Goal: Find contact information: Obtain details needed to contact an individual or organization

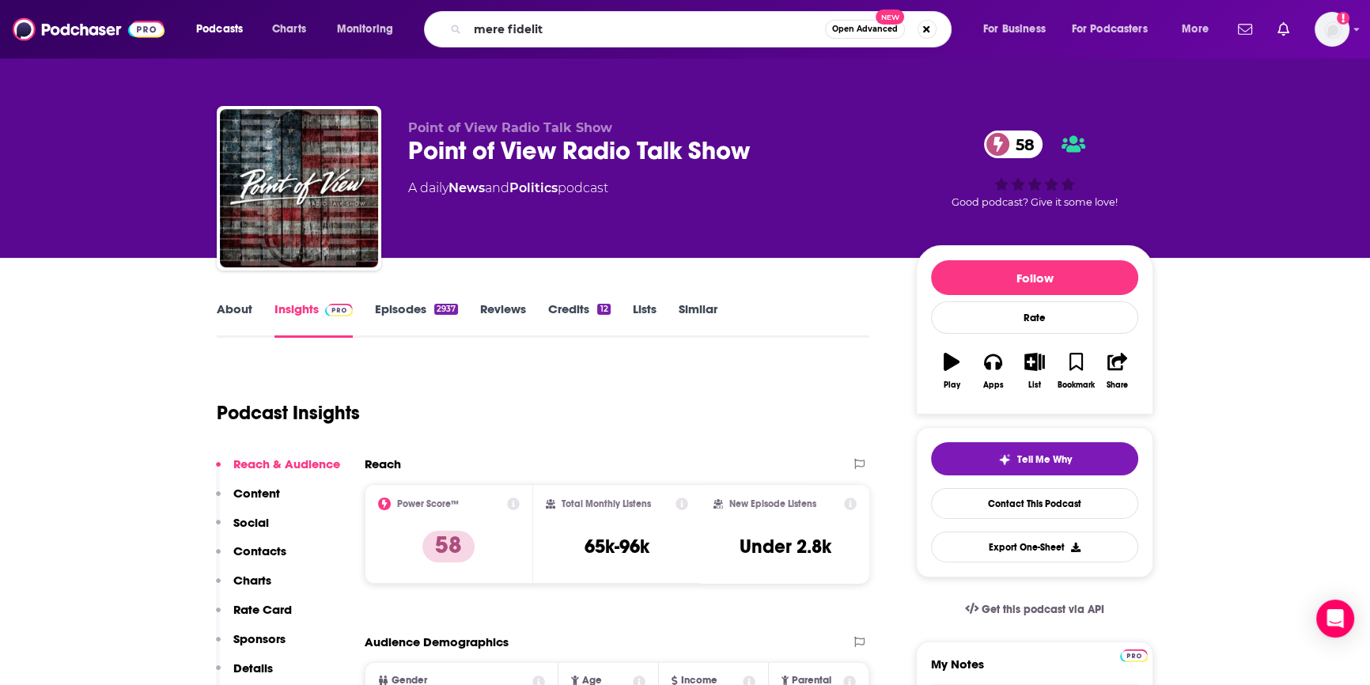
type input "mere fidelity"
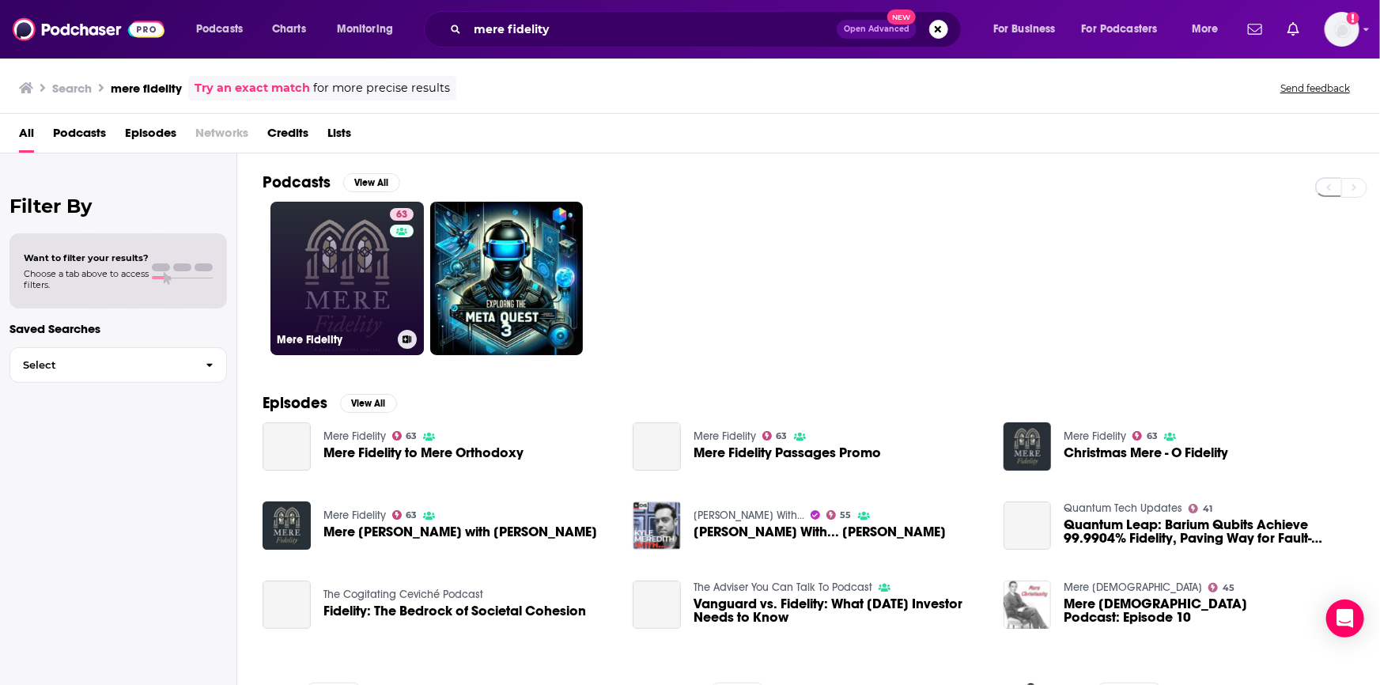
click at [400, 286] on div "63" at bounding box center [404, 269] width 28 height 122
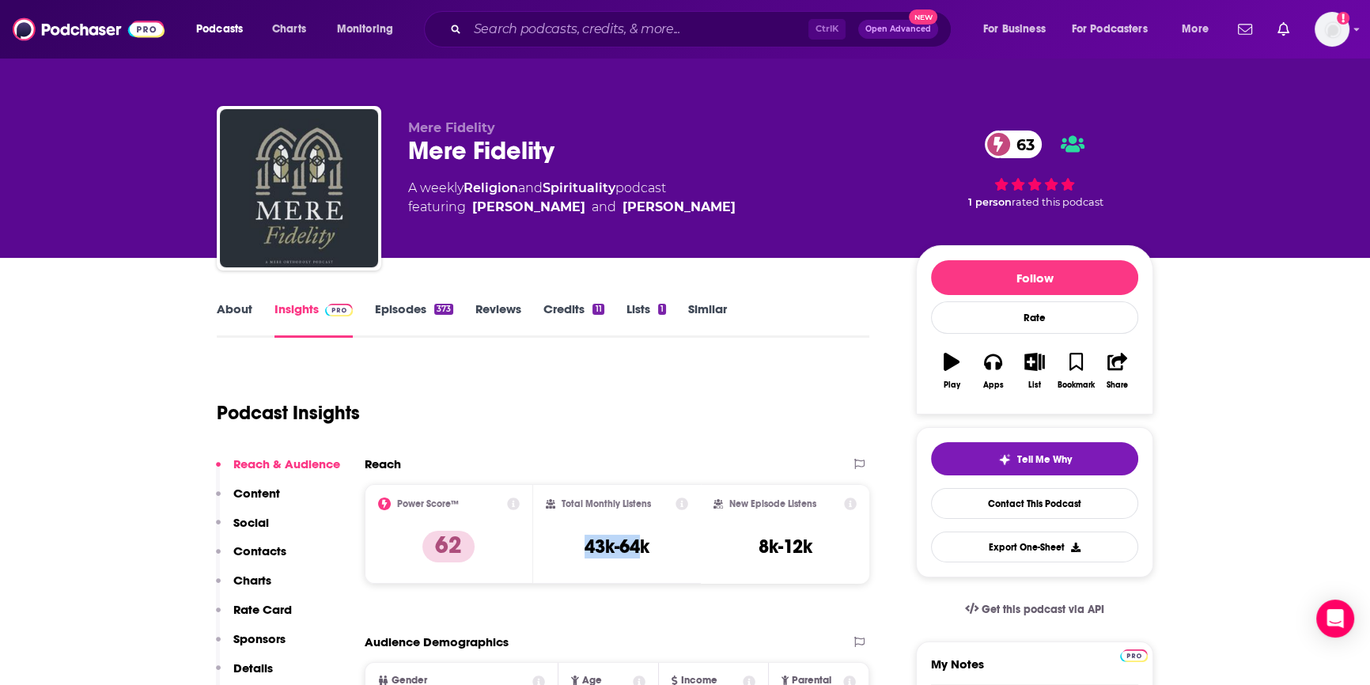
drag, startPoint x: 643, startPoint y: 546, endPoint x: 581, endPoint y: 539, distance: 62.8
click at [581, 539] on div "Total Monthly Listens 43k-64k" at bounding box center [617, 534] width 143 height 73
click at [655, 545] on div "Total Monthly Listens 43k-64k" at bounding box center [617, 534] width 143 height 73
drag, startPoint x: 655, startPoint y: 545, endPoint x: 579, endPoint y: 543, distance: 76.0
click at [579, 543] on div "Total Monthly Listens 43k-64k" at bounding box center [617, 534] width 143 height 73
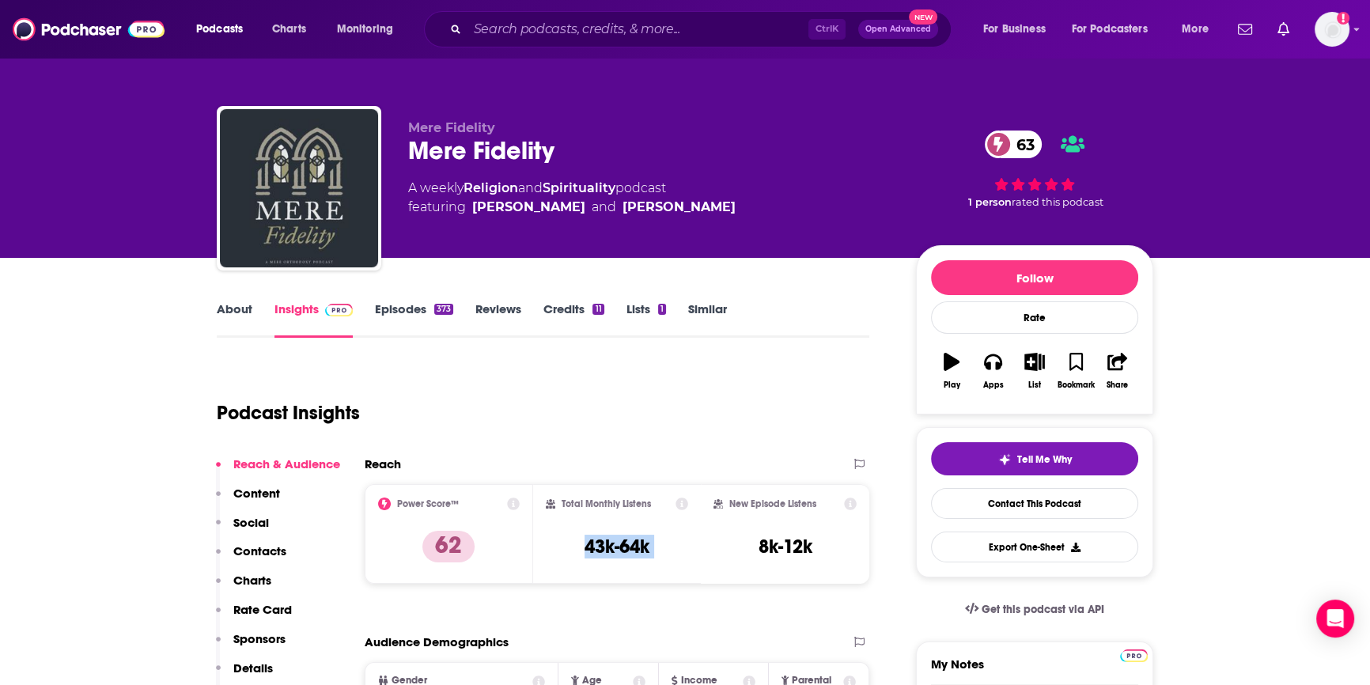
copy div "43k-64k"
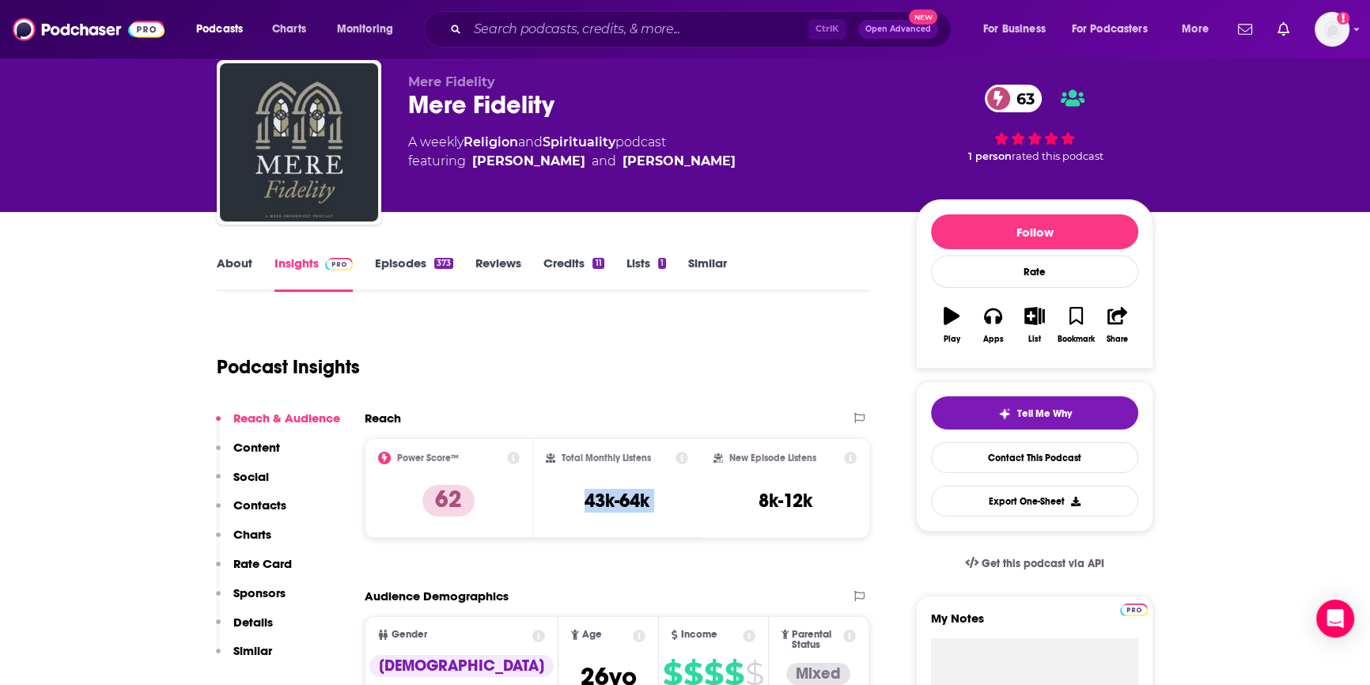
scroll to position [359, 0]
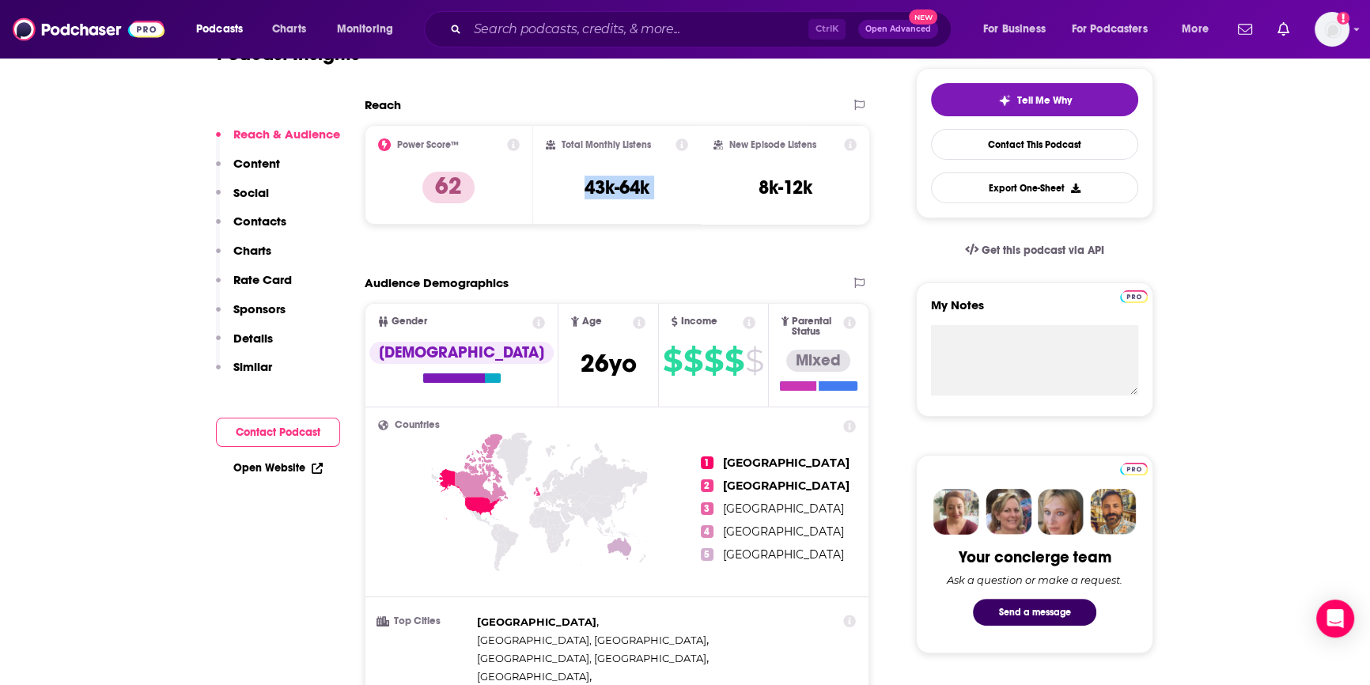
click at [262, 466] on link "Open Website" at bounding box center [277, 467] width 89 height 13
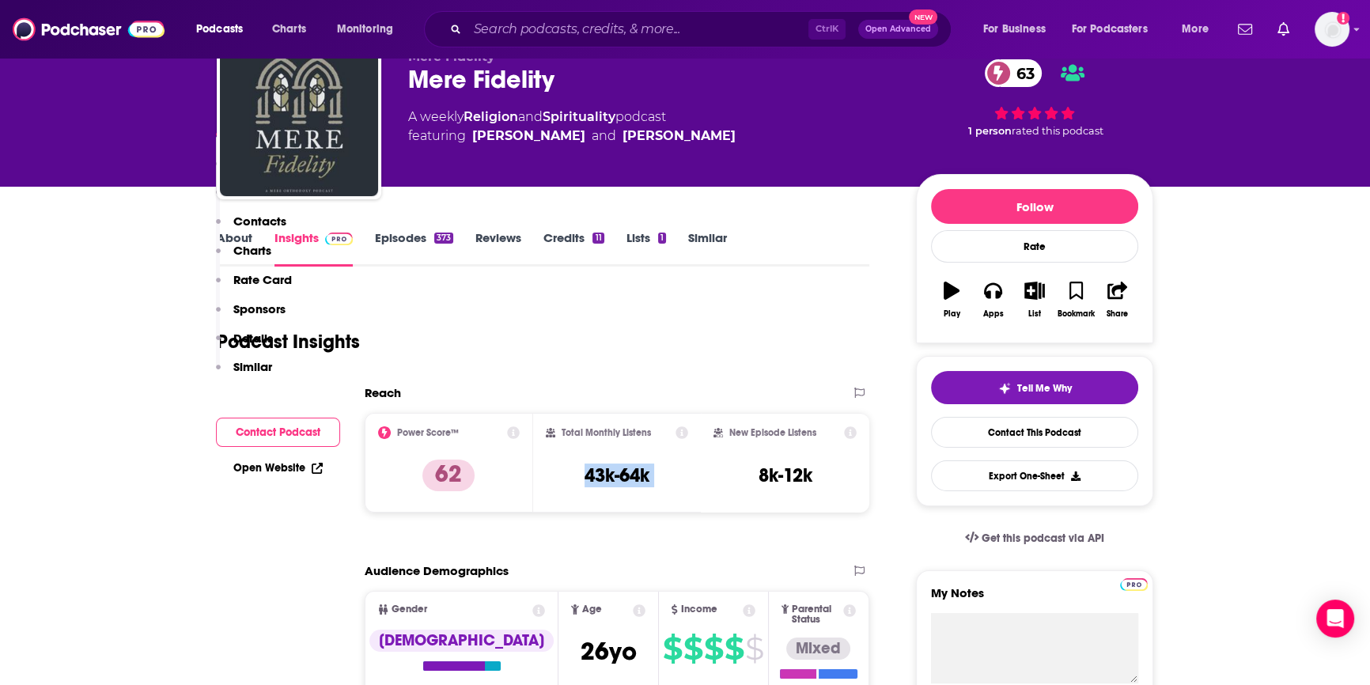
scroll to position [431, 0]
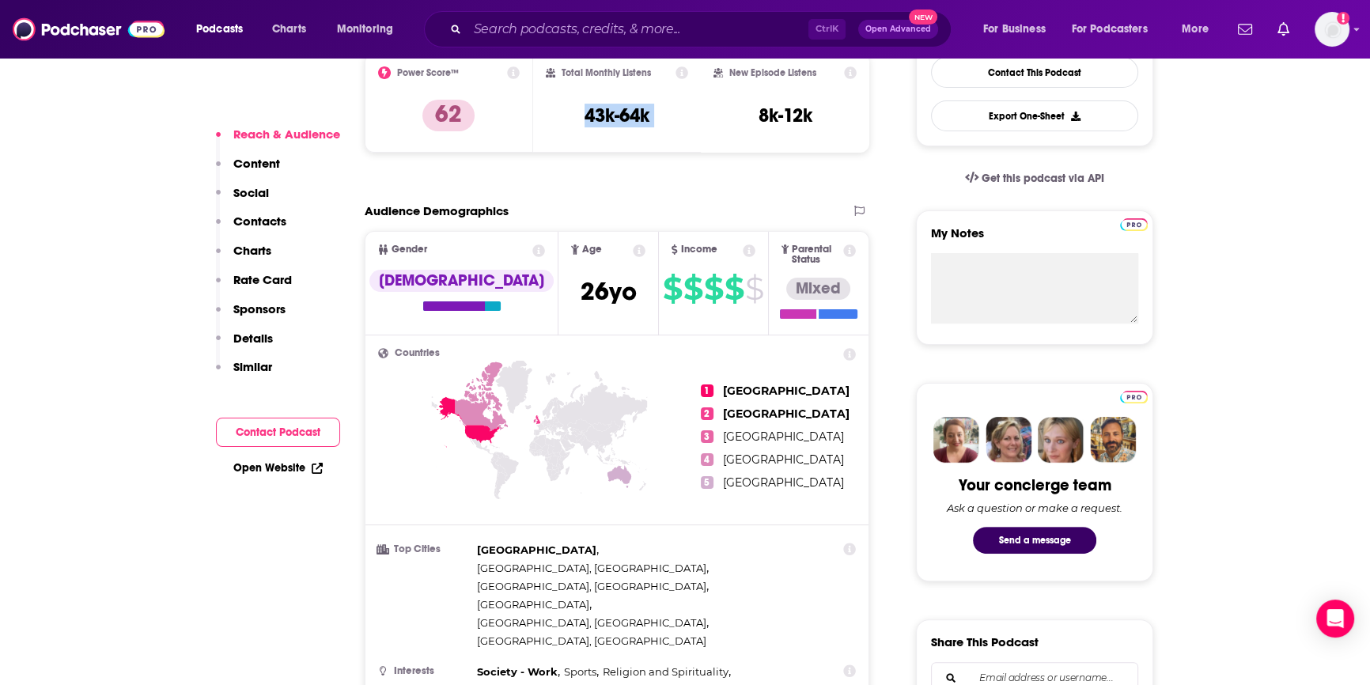
click at [274, 430] on button "Contact Podcast" at bounding box center [278, 432] width 124 height 29
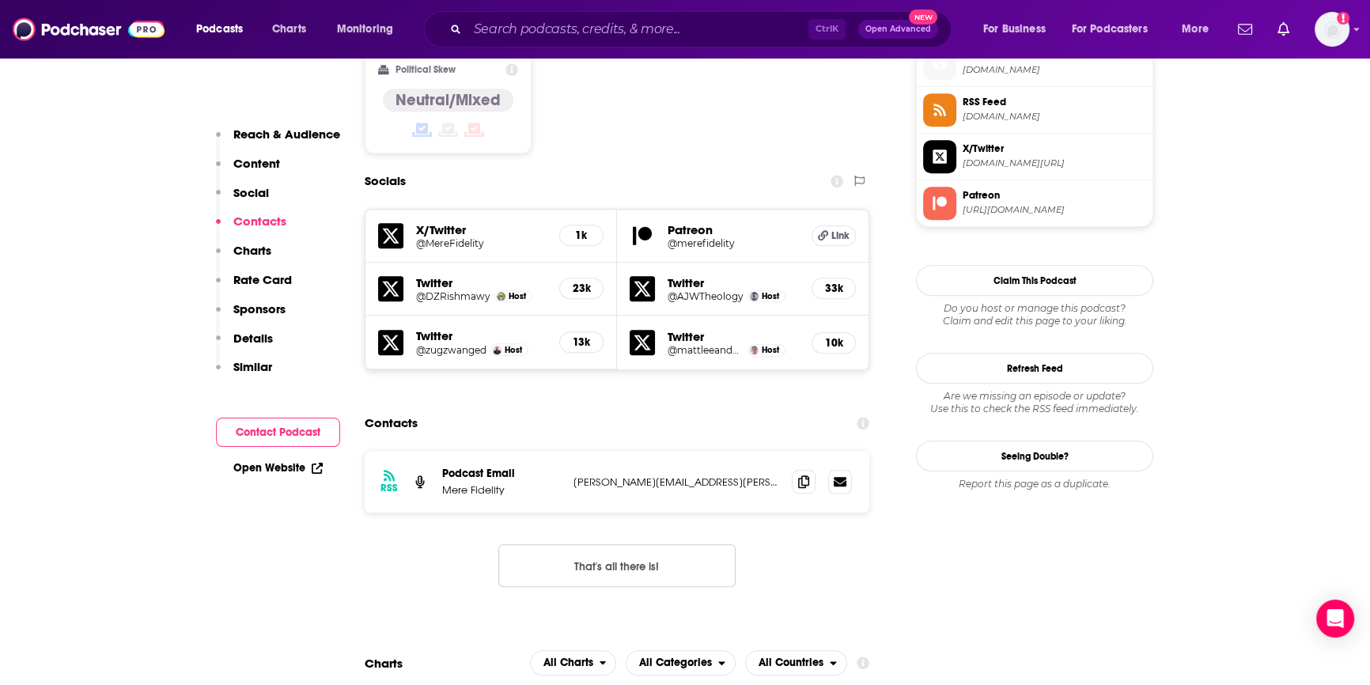
scroll to position [1414, 0]
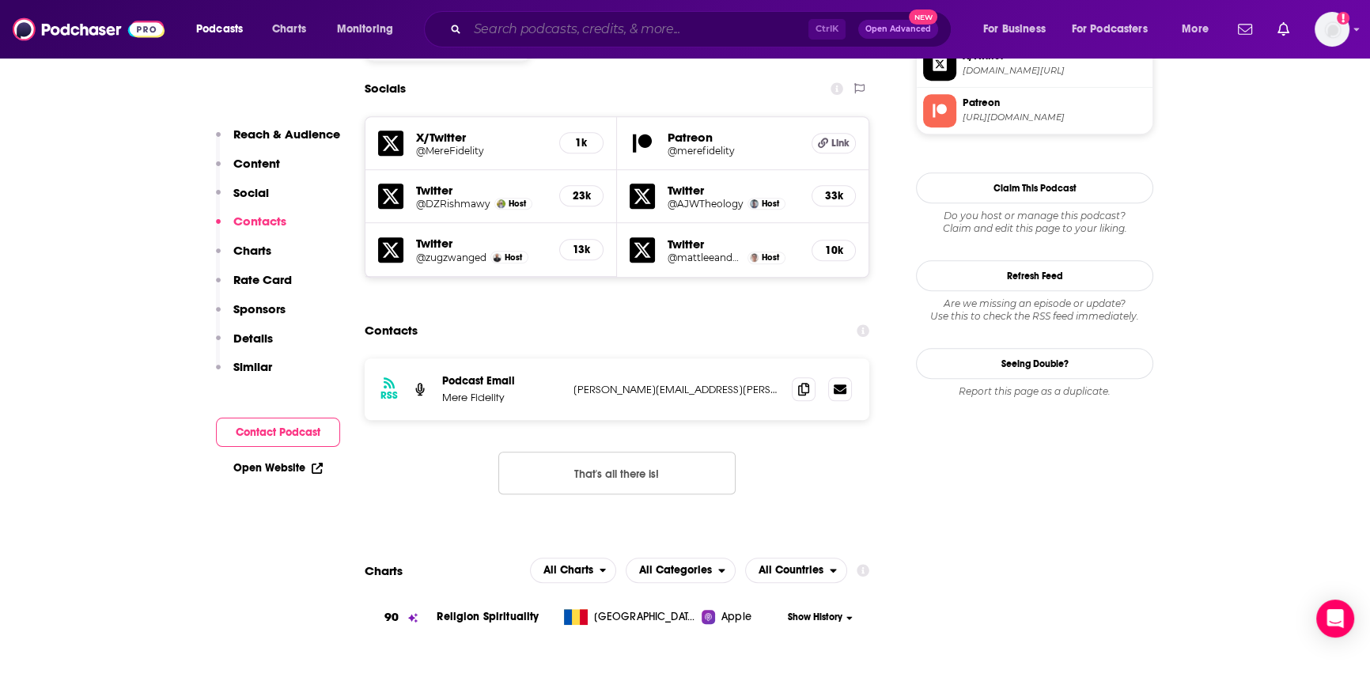
click at [520, 31] on input "Search podcasts, credits, & more..." at bounding box center [637, 29] width 341 height 25
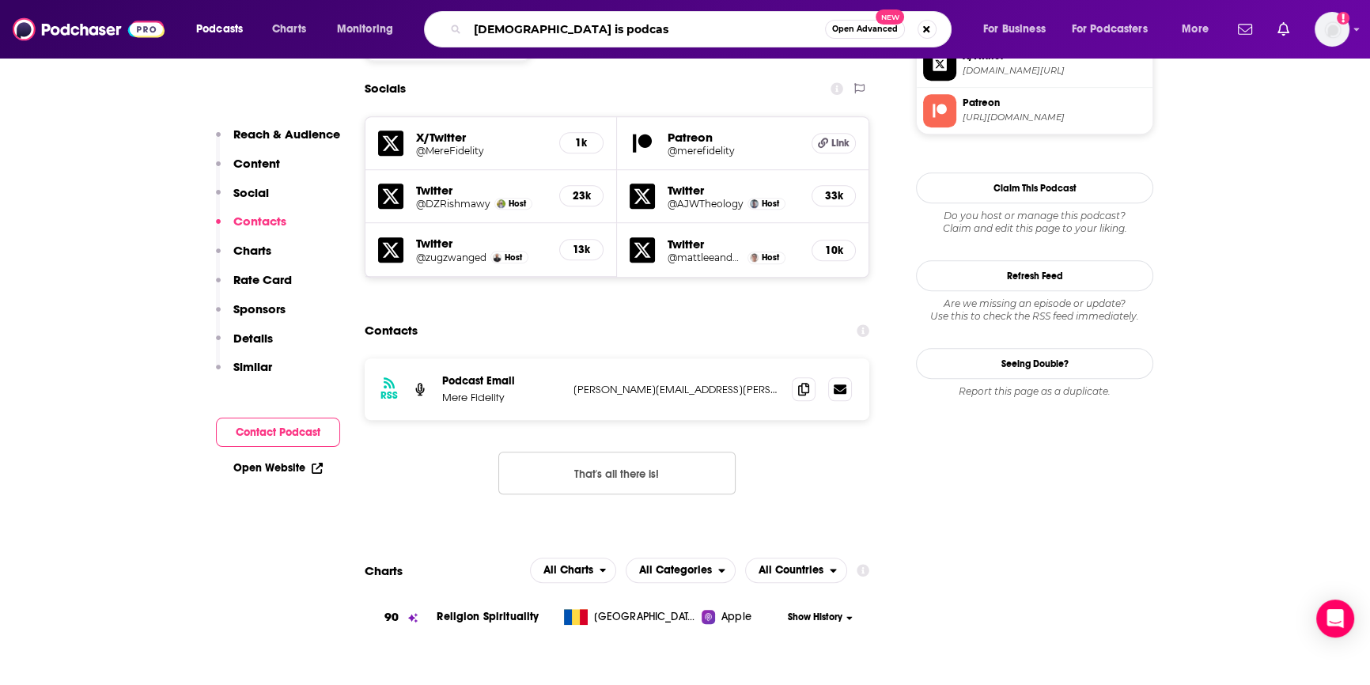
type input "[DEMOGRAPHIC_DATA] is podcast"
